Goal: Find specific fact: Locate a discrete piece of known information

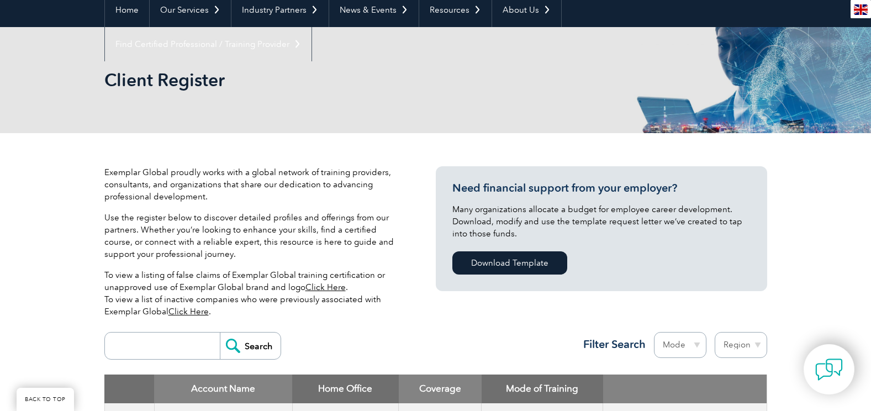
scroll to position [276, 0]
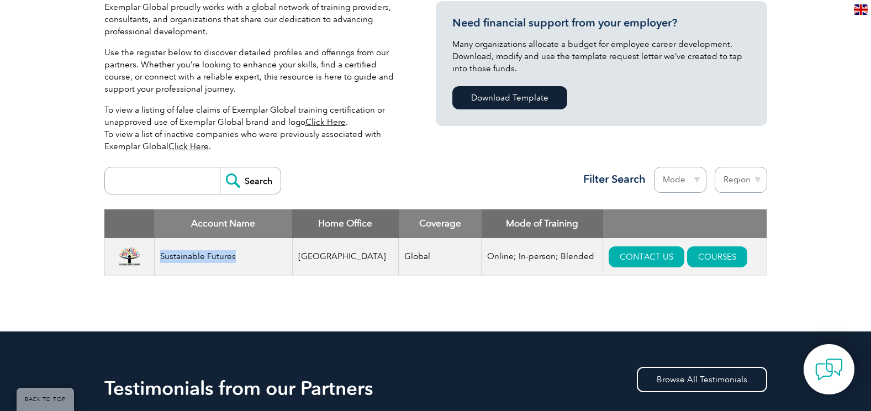
drag, startPoint x: 206, startPoint y: 257, endPoint x: 161, endPoint y: 259, distance: 44.8
click at [161, 259] on td "Sustainable Futures" at bounding box center [223, 257] width 138 height 38
click at [159, 189] on input "search" at bounding box center [165, 180] width 109 height 27
paste input "Sustainable Futures"
type input "Sustainable Futures"
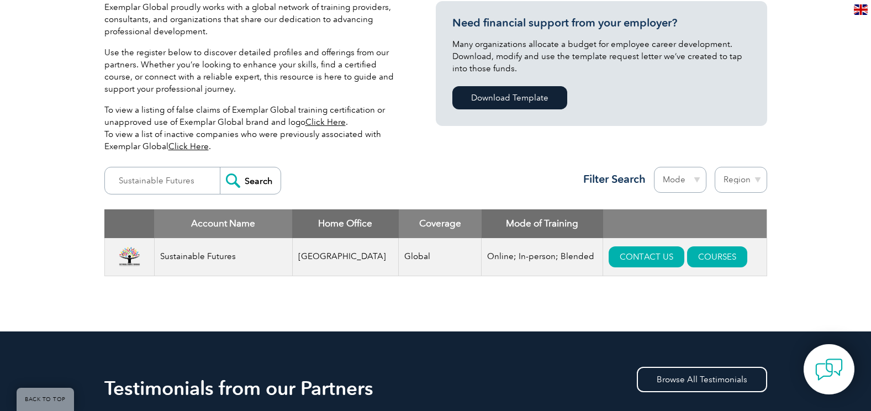
click at [255, 179] on input "Search" at bounding box center [250, 180] width 61 height 27
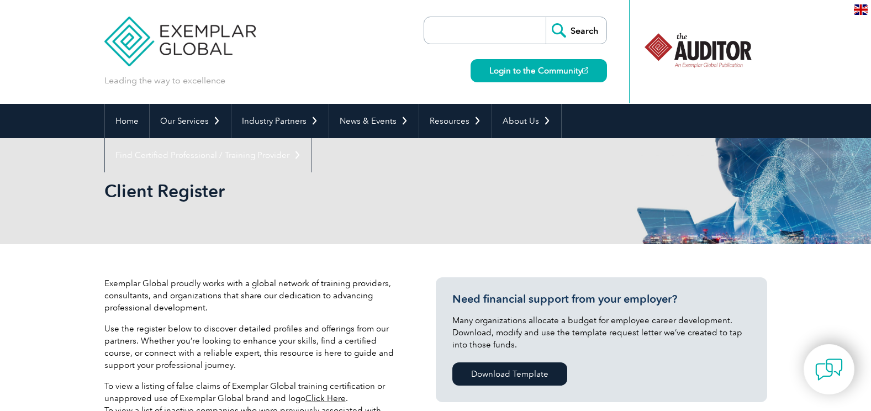
click at [697, 37] on div at bounding box center [698, 50] width 110 height 61
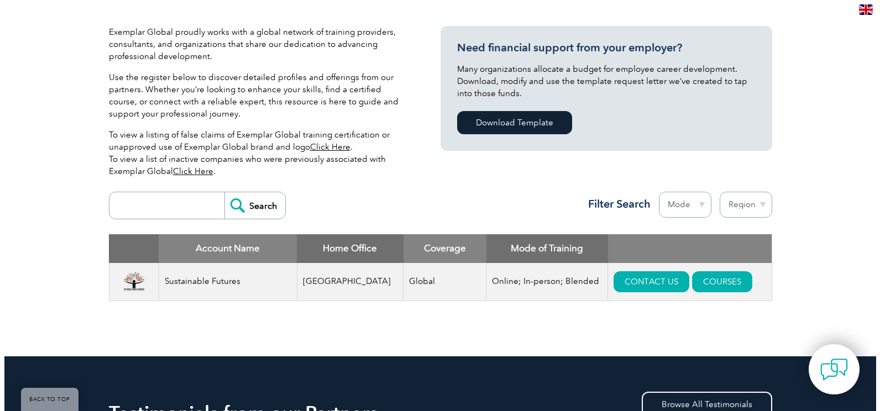
scroll to position [387, 0]
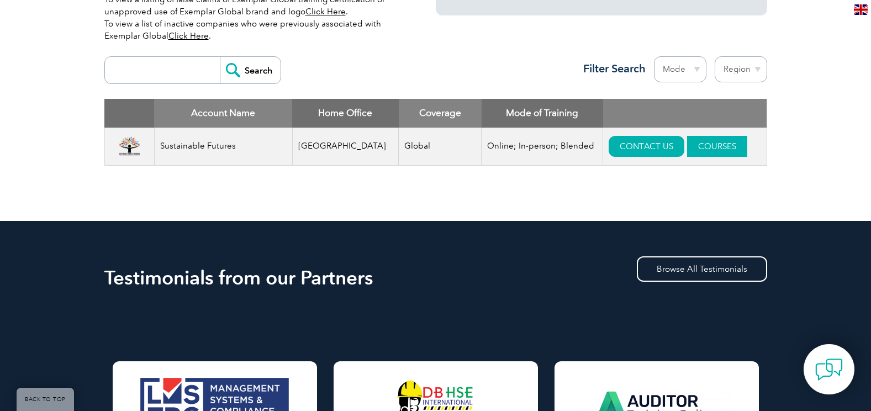
click at [687, 146] on link "COURSES" at bounding box center [717, 146] width 60 height 21
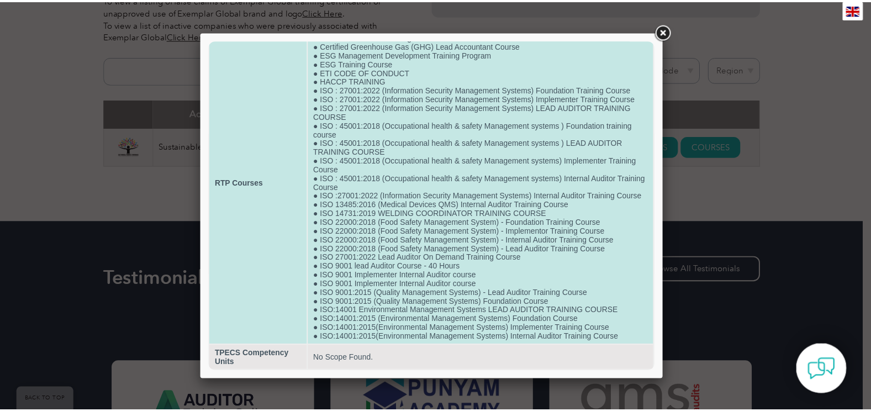
scroll to position [67, 0]
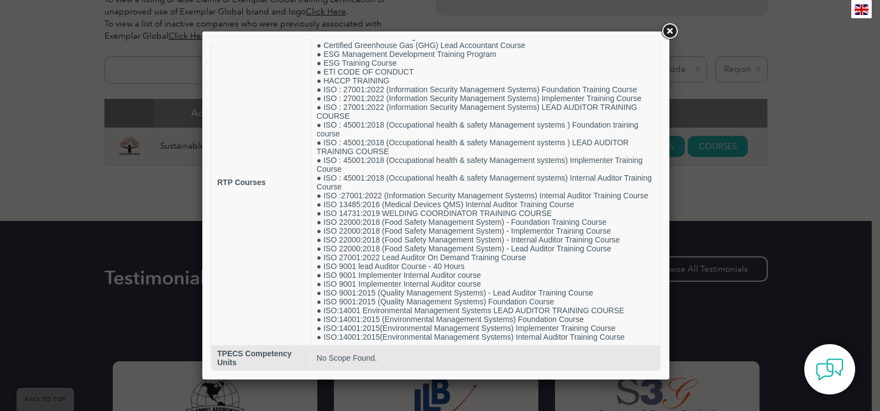
click at [672, 34] on link at bounding box center [669, 32] width 20 height 20
